Goal: Transaction & Acquisition: Purchase product/service

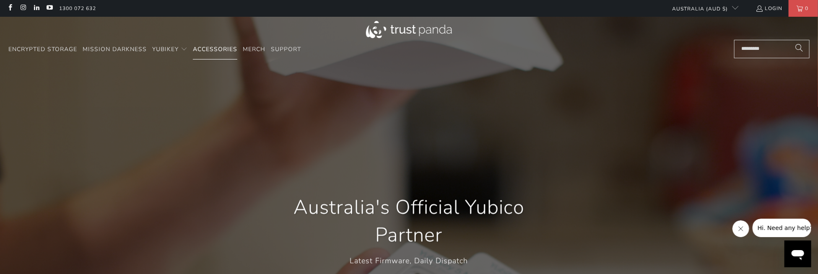
click at [215, 52] on span "Accessories" at bounding box center [215, 49] width 44 height 8
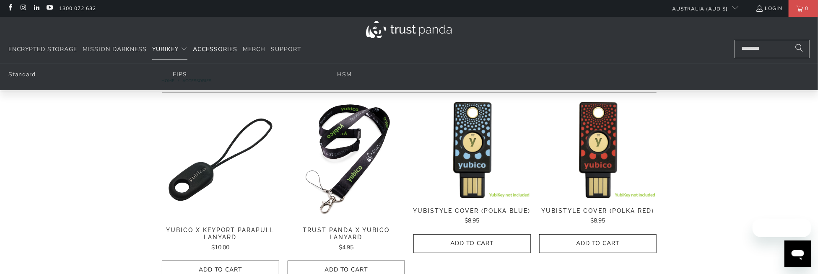
click at [175, 49] on span "YubiKey" at bounding box center [165, 49] width 26 height 8
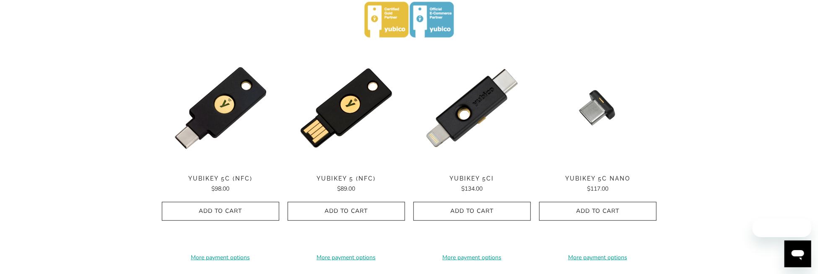
scroll to position [545, 0]
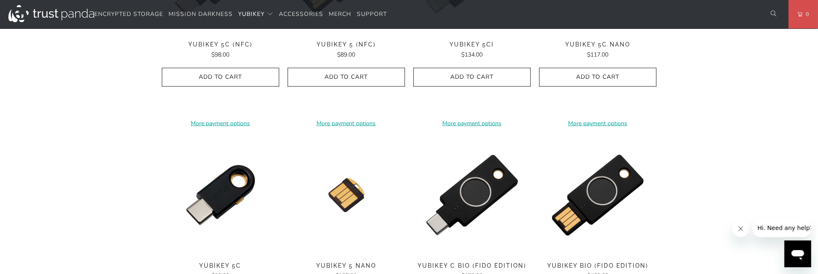
click at [338, 41] on span "YubiKey 5 (NFC)" at bounding box center [346, 44] width 117 height 7
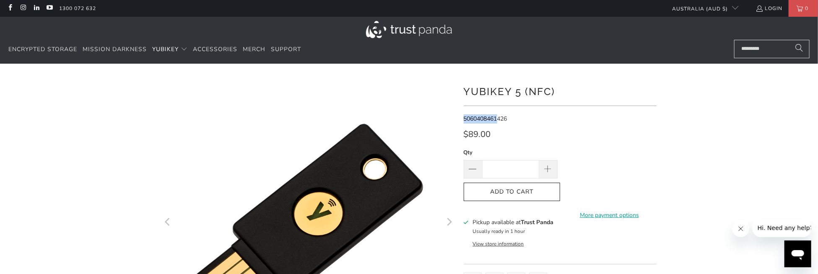
drag, startPoint x: 464, startPoint y: 120, endPoint x: 500, endPoint y: 121, distance: 35.7
click at [500, 121] on span "5060408461426" at bounding box center [486, 119] width 44 height 8
click at [502, 119] on span "5060408461426" at bounding box center [486, 119] width 44 height 8
drag, startPoint x: 507, startPoint y: 119, endPoint x: 460, endPoint y: 117, distance: 47.5
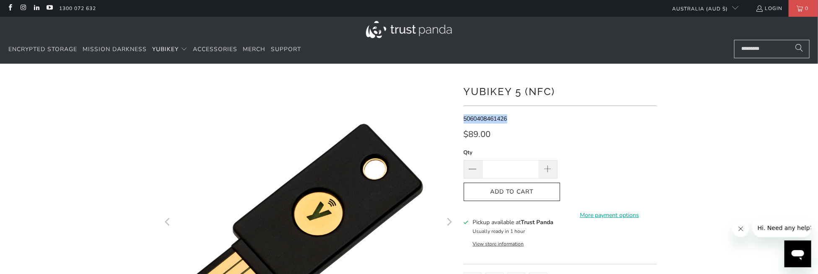
copy span "5060408461426"
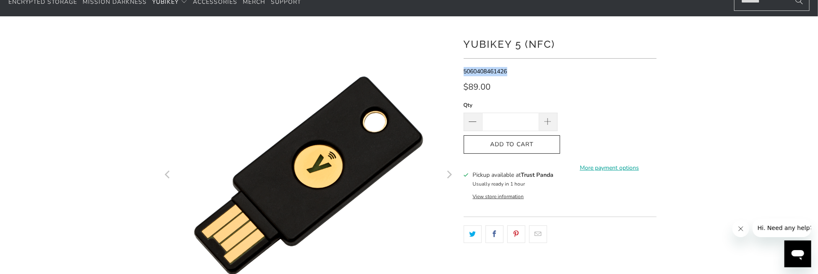
scroll to position [84, 0]
